Goal: Transaction & Acquisition: Obtain resource

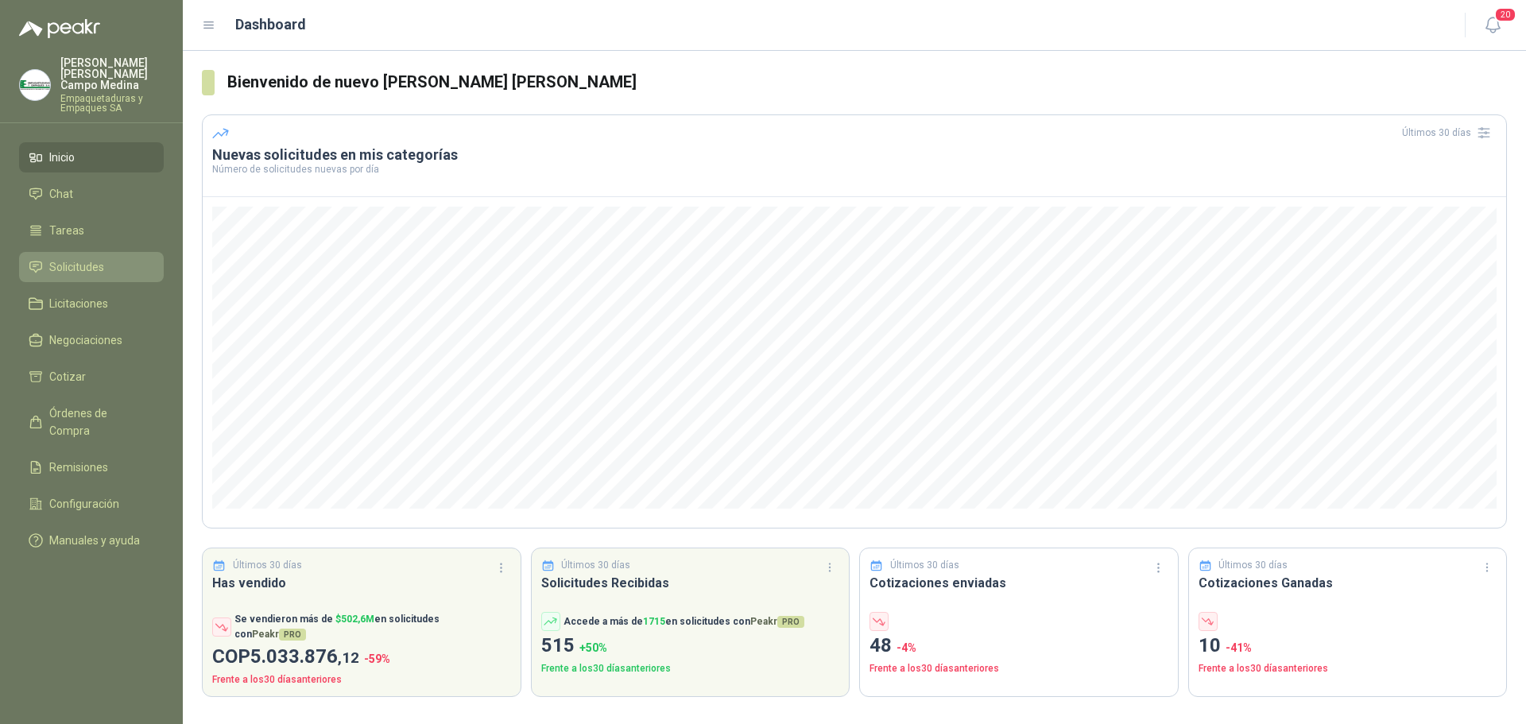
click at [66, 258] on span "Solicitudes" at bounding box center [76, 266] width 55 height 17
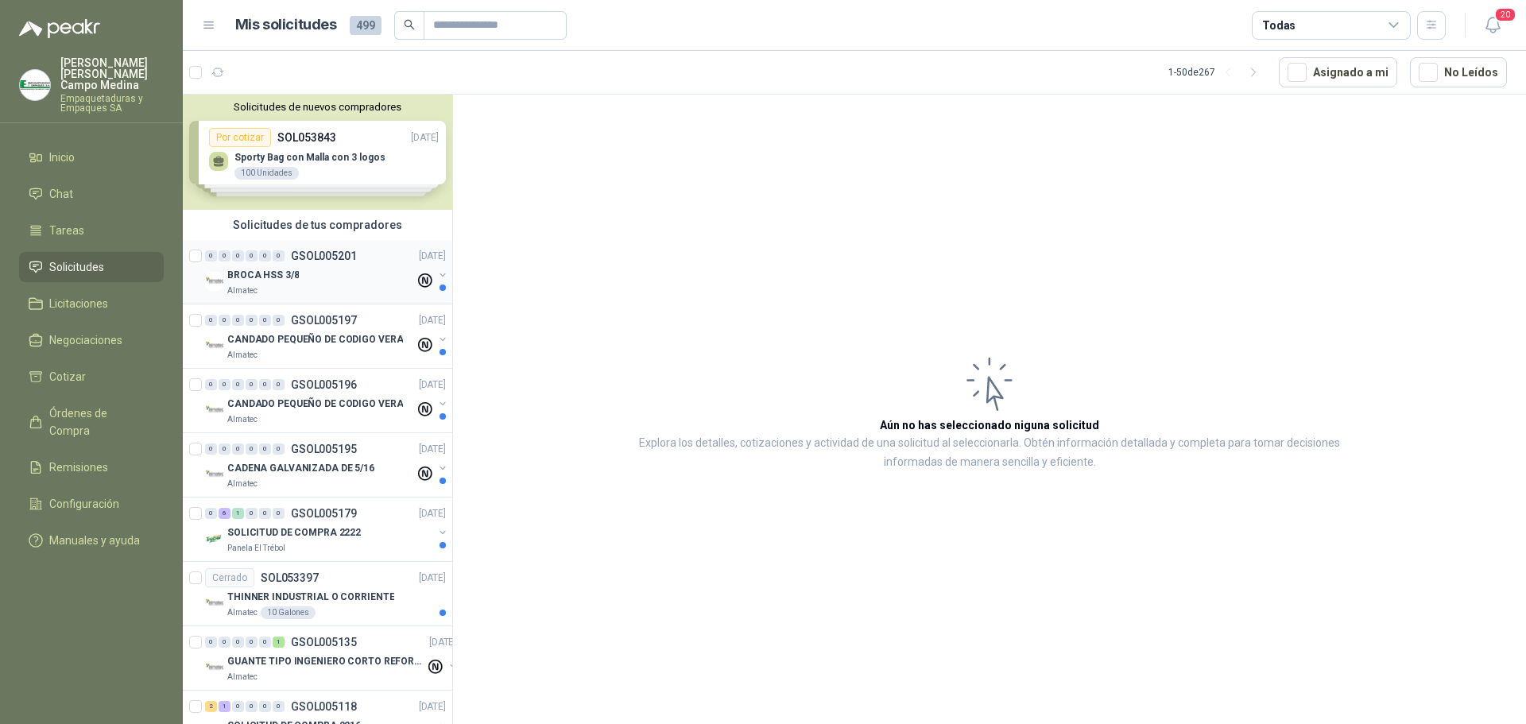
click at [289, 278] on p "BROCA HSS 3/8" at bounding box center [263, 275] width 72 height 15
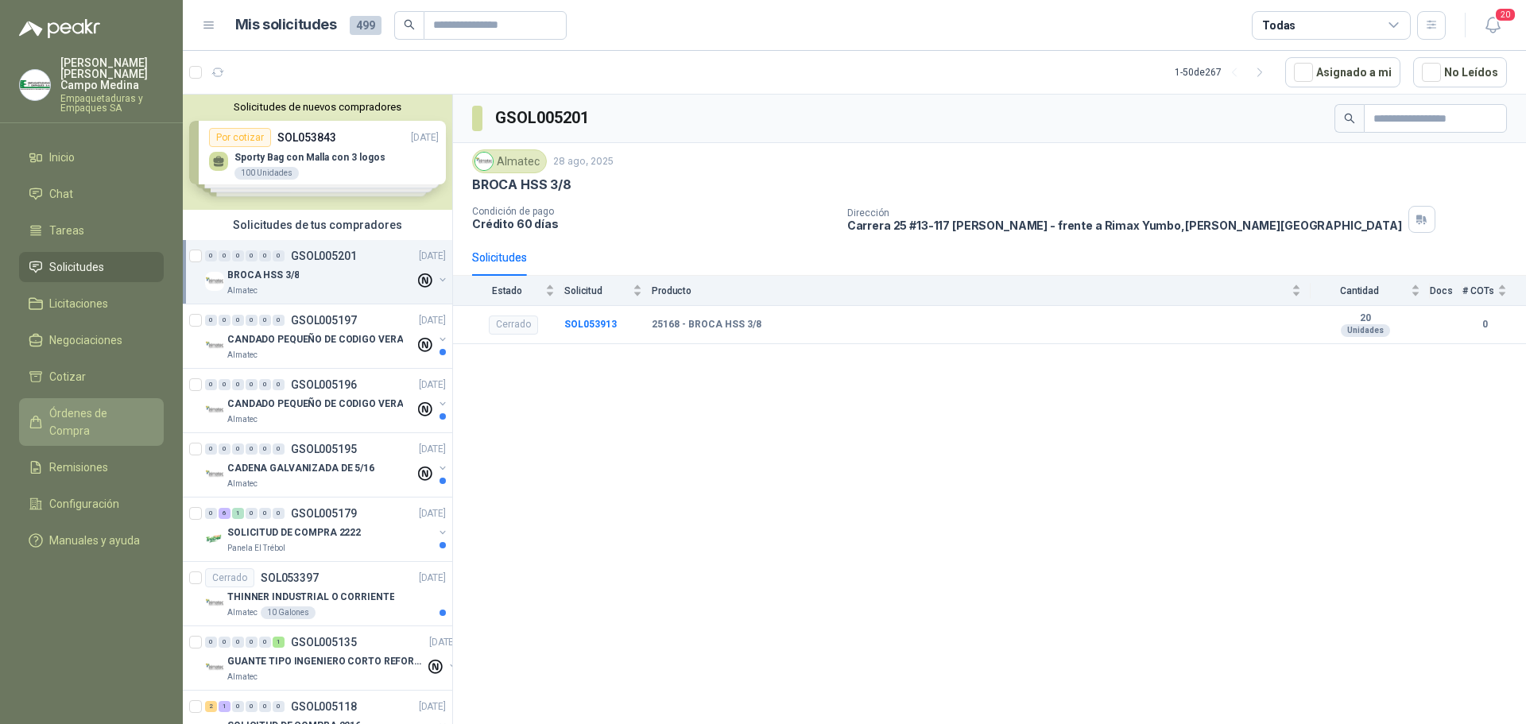
click at [108, 405] on span "Órdenes de Compra" at bounding box center [98, 422] width 99 height 35
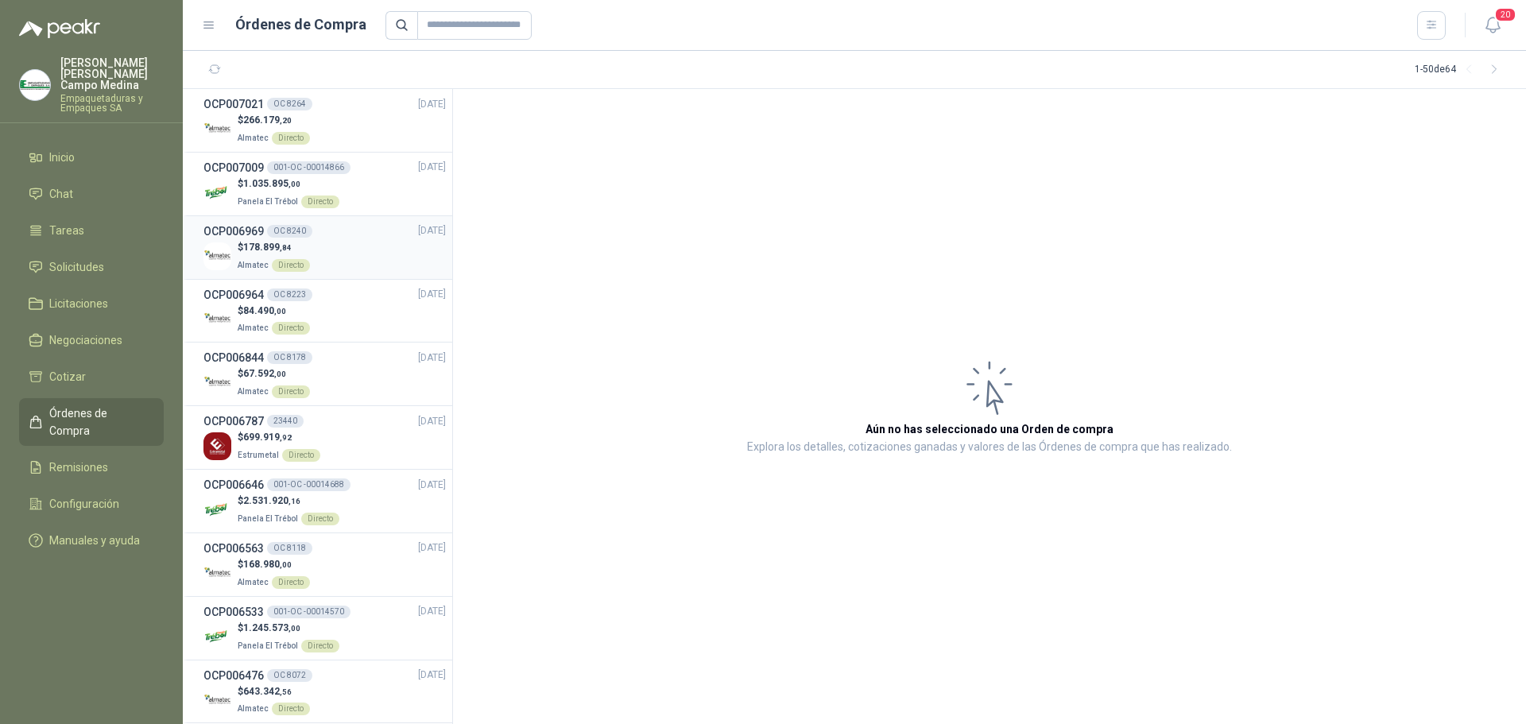
click at [250, 227] on h3 "OCP006969" at bounding box center [234, 231] width 60 height 17
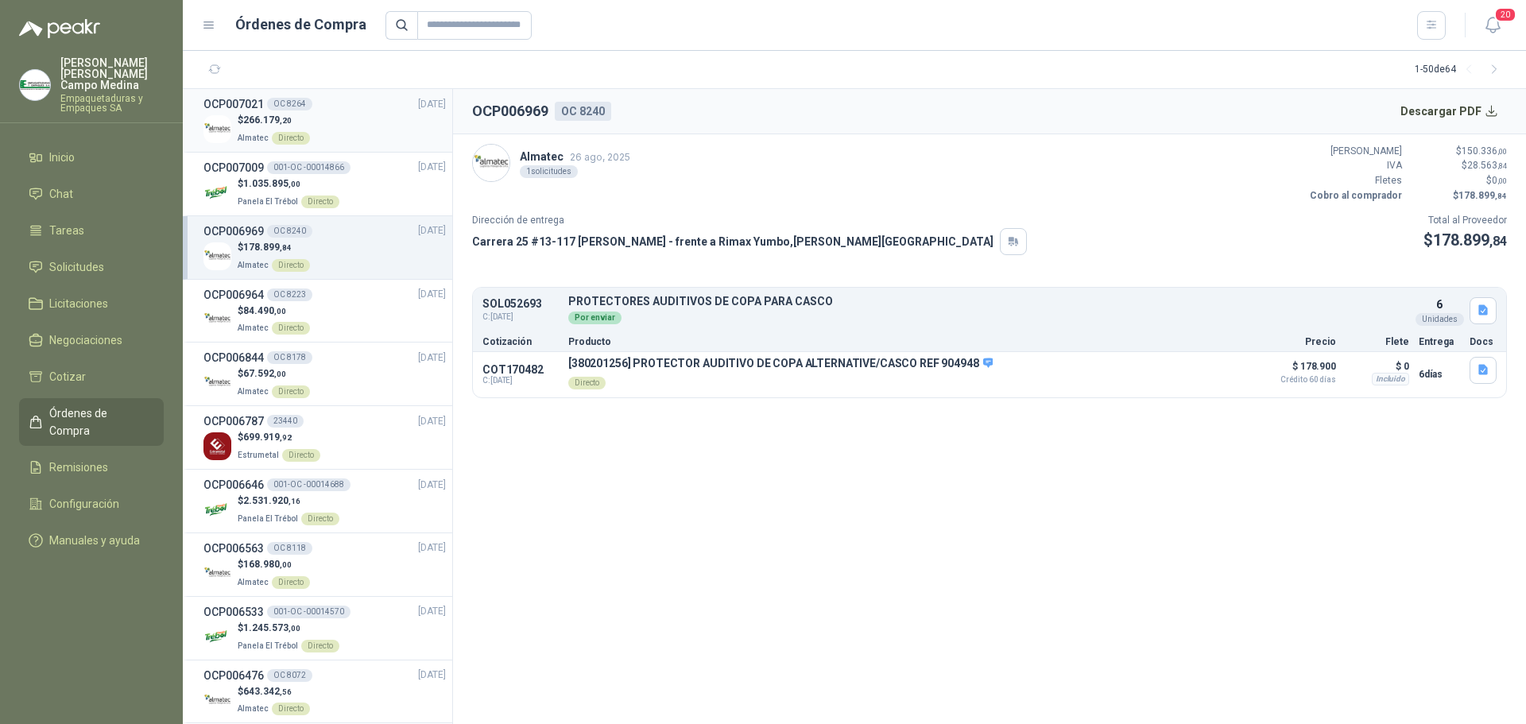
click at [250, 122] on span "266.179 ,20" at bounding box center [267, 119] width 48 height 11
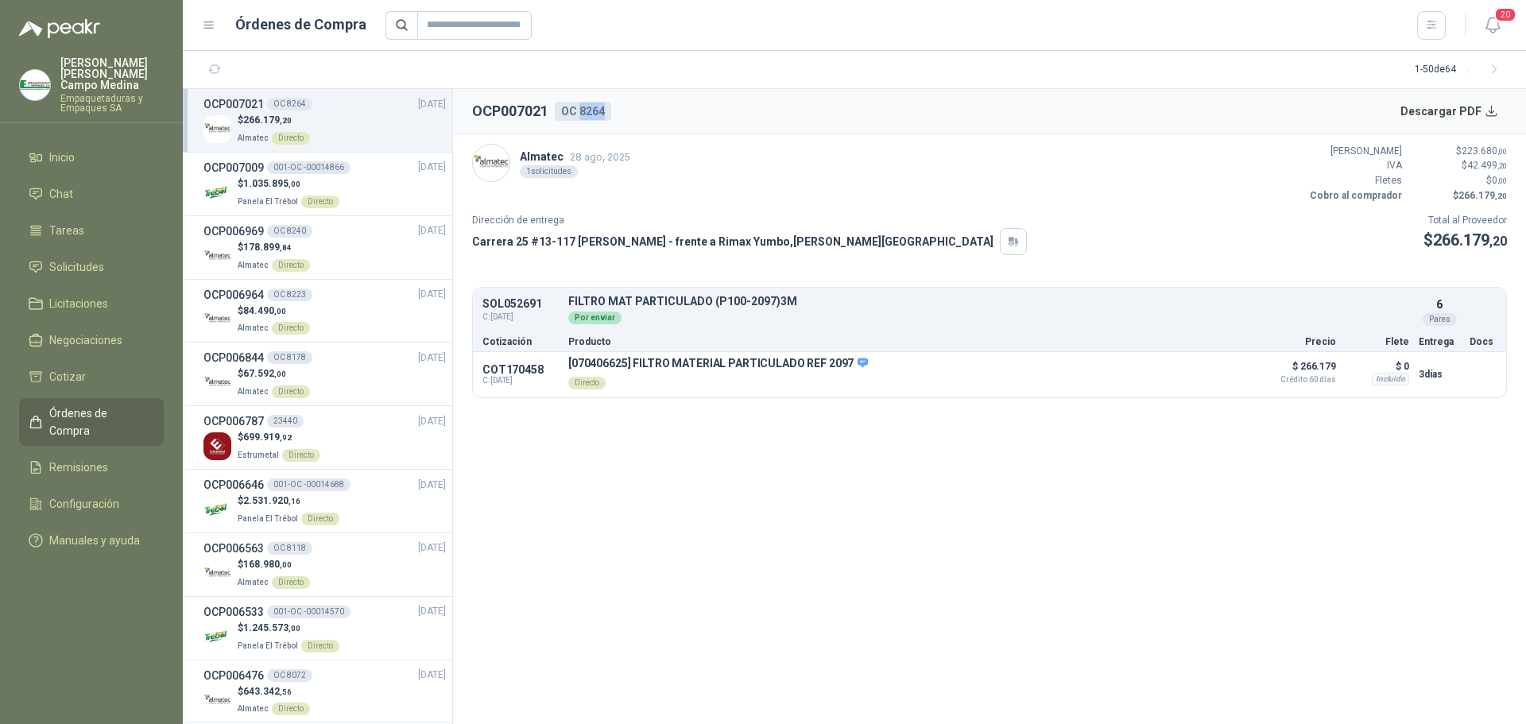
drag, startPoint x: 581, startPoint y: 110, endPoint x: 607, endPoint y: 105, distance: 26.0
click at [607, 105] on div "OC 8264" at bounding box center [583, 111] width 56 height 19
copy div "8264"
click at [1487, 114] on button "Descargar PDF" at bounding box center [1450, 111] width 116 height 32
